Goal: Check status: Check status

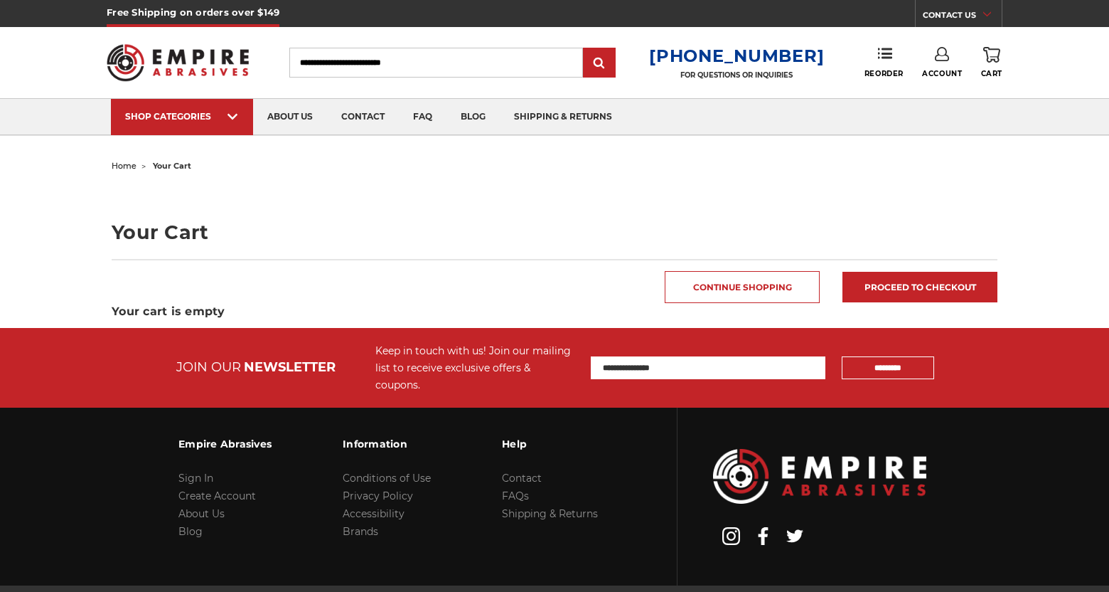
click at [943, 60] on icon at bounding box center [942, 54] width 14 height 14
click at [944, 93] on link "Account" at bounding box center [943, 92] width 102 height 27
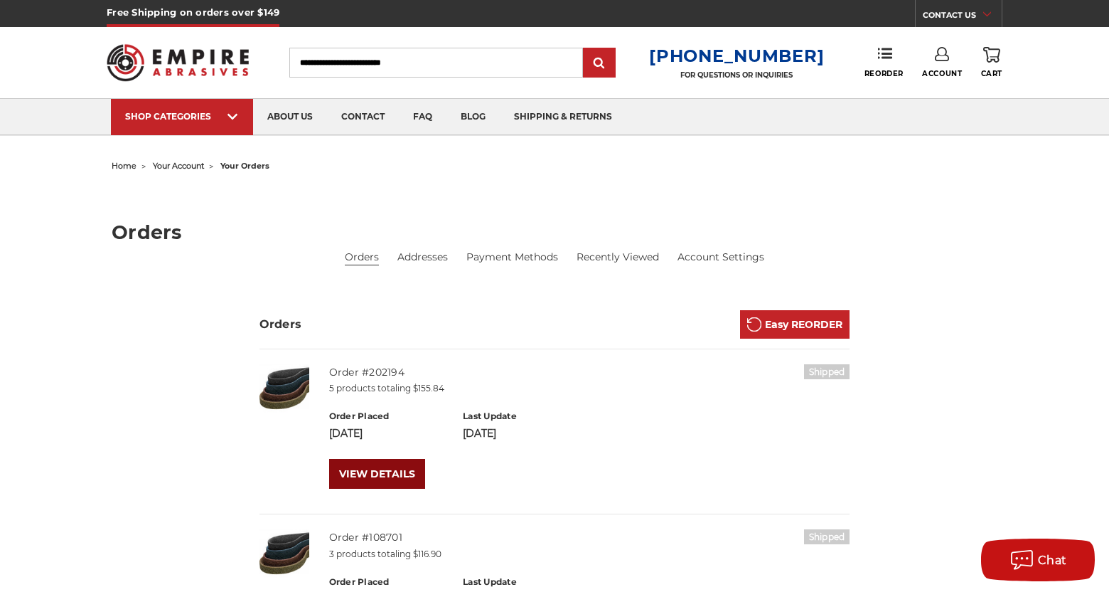
click at [412, 471] on link "VIEW DETAILS" at bounding box center [377, 474] width 96 height 30
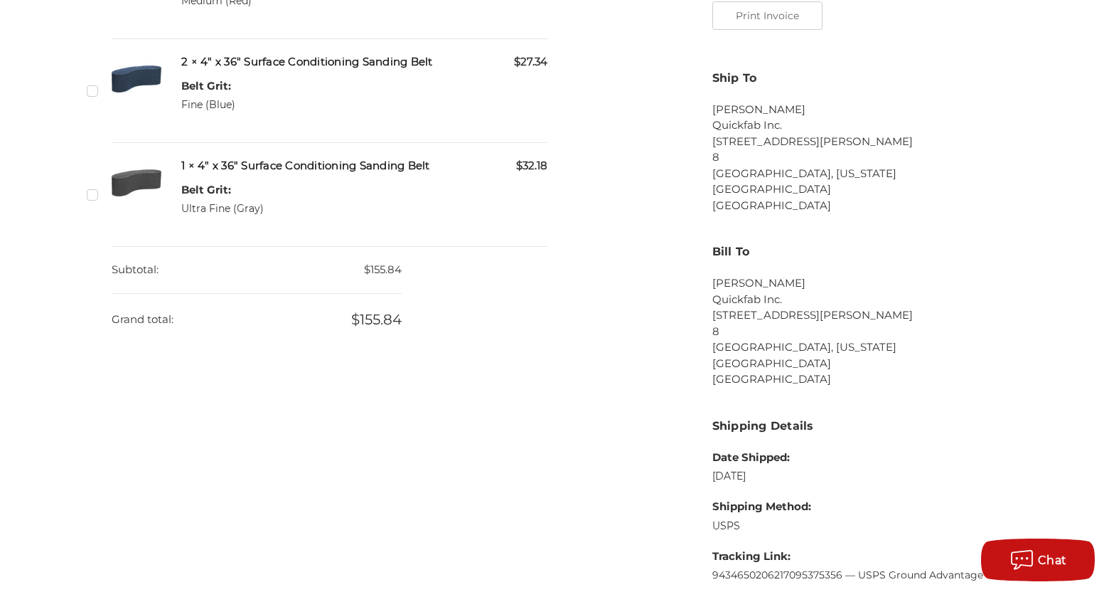
scroll to position [853, 0]
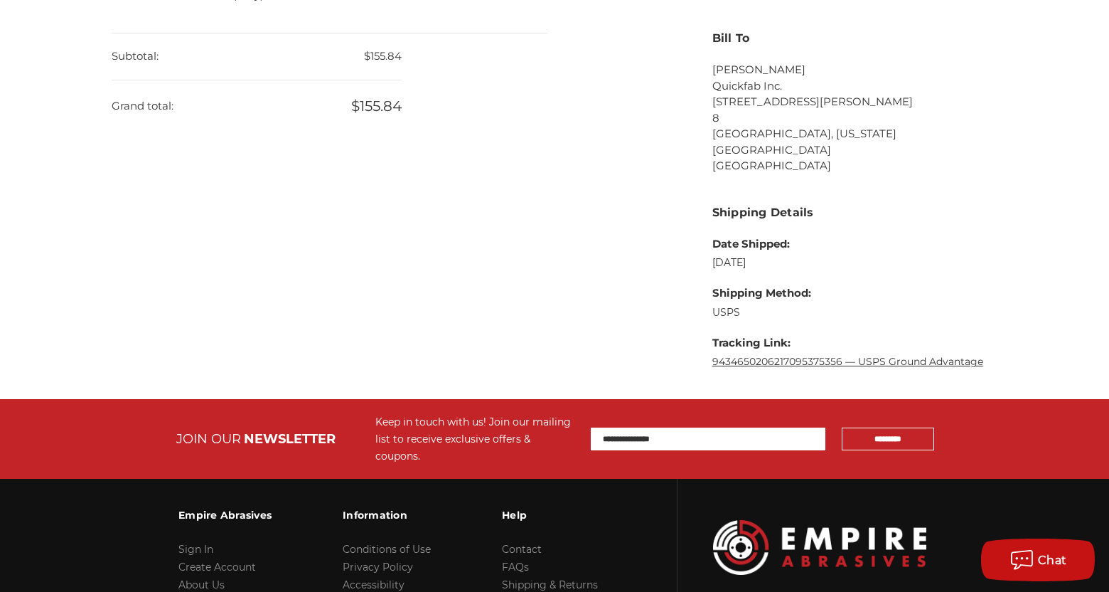
click at [942, 355] on link "9434650206217095375356 — USPS Ground Advantage" at bounding box center [847, 361] width 271 height 13
